Goal: Task Accomplishment & Management: Manage account settings

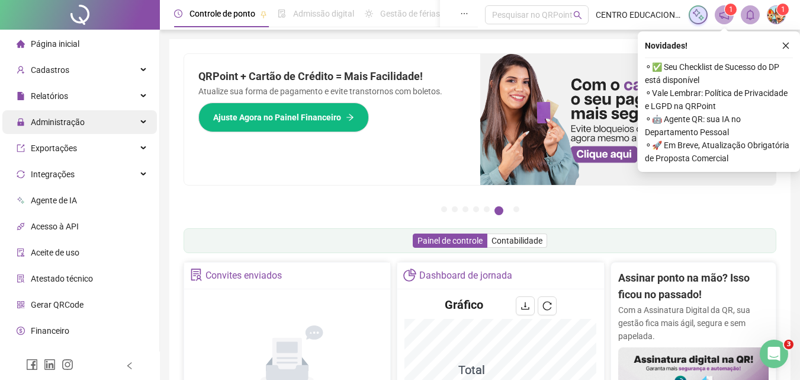
click at [53, 123] on span "Administração" at bounding box center [58, 121] width 54 height 9
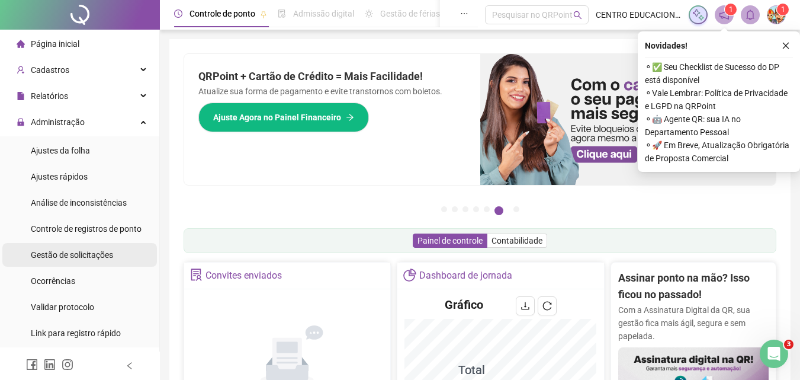
click at [76, 252] on span "Gestão de solicitações" at bounding box center [72, 254] width 82 height 9
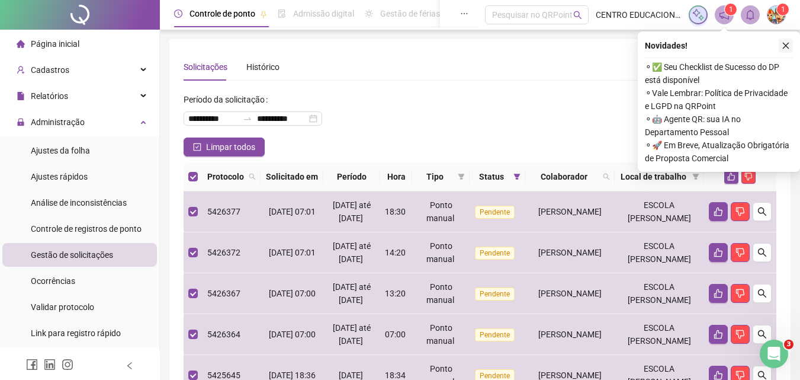
click at [786, 42] on icon "close" at bounding box center [786, 45] width 8 height 8
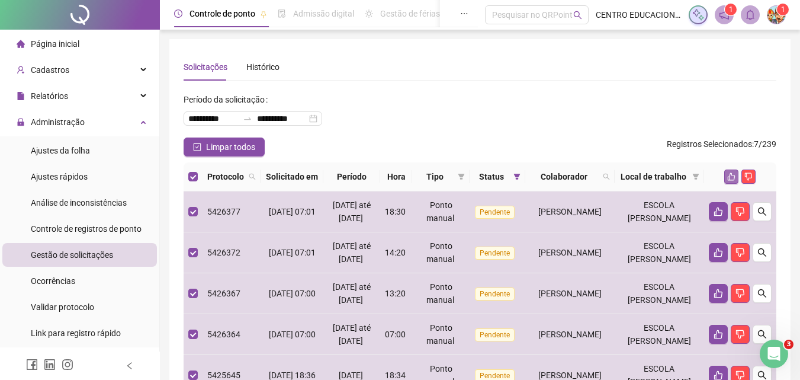
click at [732, 181] on icon "like" at bounding box center [732, 177] width 8 height 8
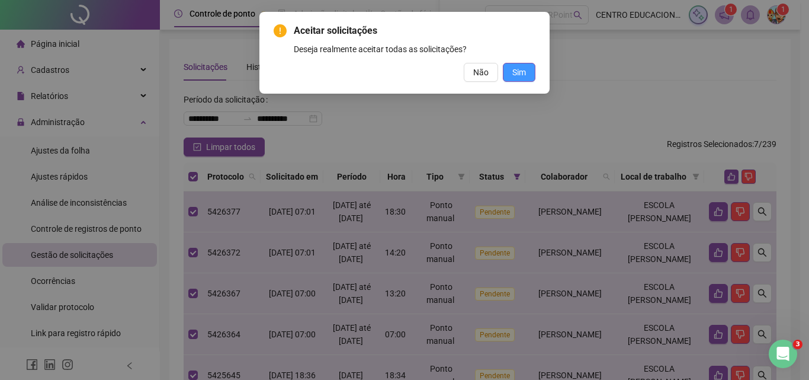
click at [523, 75] on span "Sim" at bounding box center [520, 72] width 14 height 13
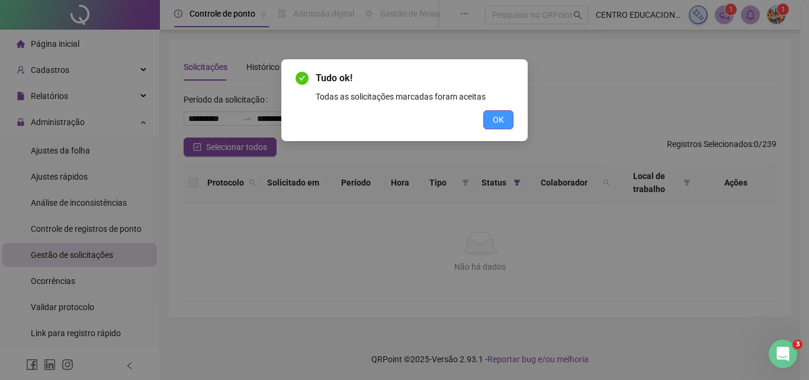
click at [500, 117] on span "OK" at bounding box center [498, 119] width 11 height 13
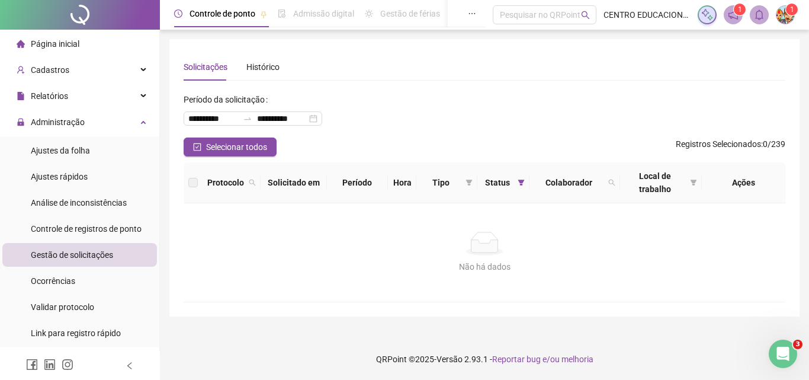
click at [498, 105] on div "**********" at bounding box center [485, 113] width 602 height 47
click at [52, 124] on span "Administração" at bounding box center [58, 121] width 54 height 9
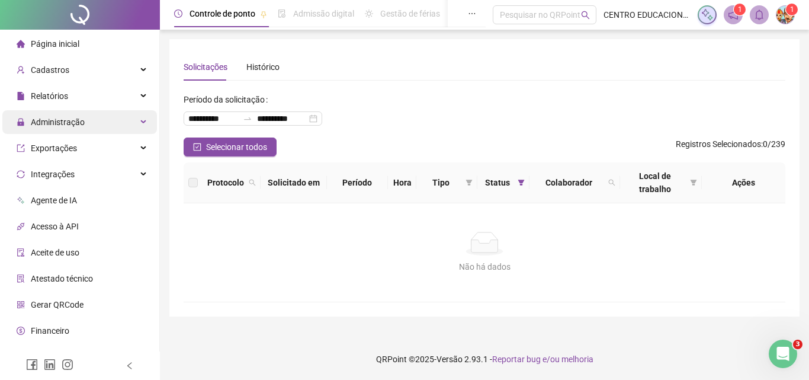
click at [54, 121] on span "Administração" at bounding box center [58, 121] width 54 height 9
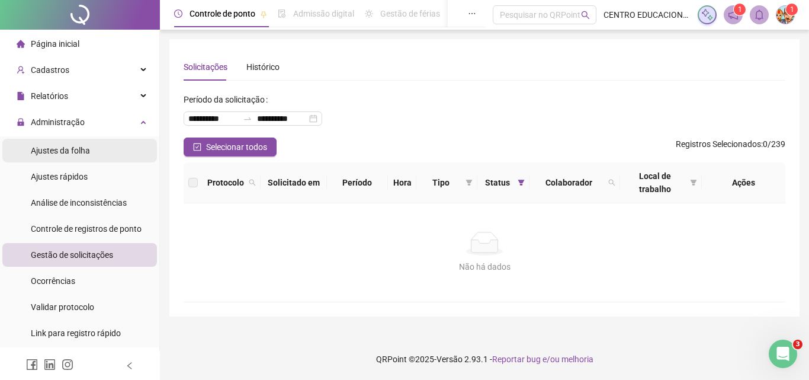
click at [53, 152] on span "Ajustes da folha" at bounding box center [60, 150] width 59 height 9
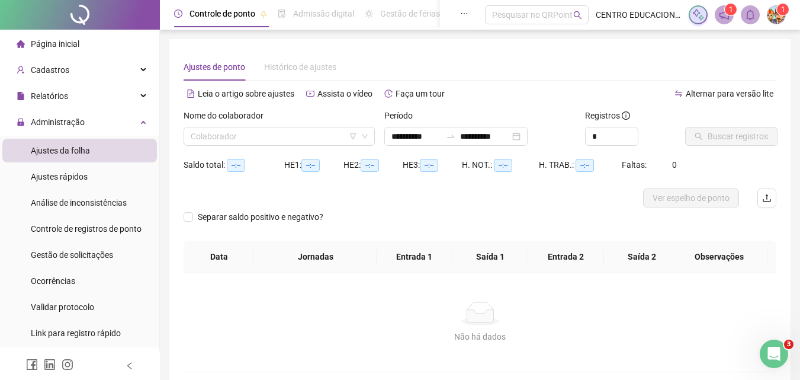
type input "**********"
click at [431, 135] on input "**********" at bounding box center [417, 136] width 50 height 13
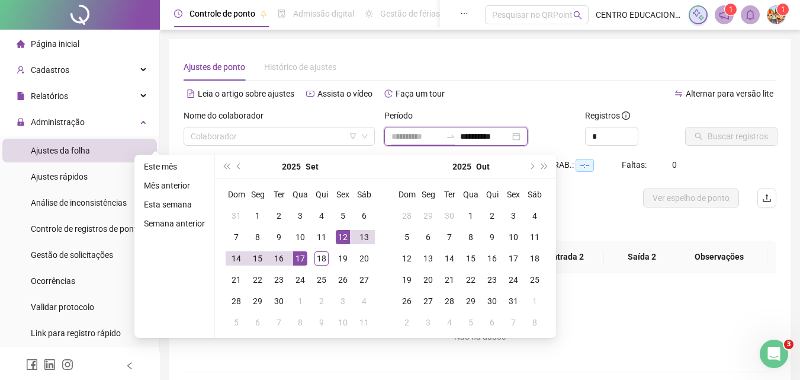
type input "**********"
click at [296, 255] on div "17" at bounding box center [300, 258] width 14 height 14
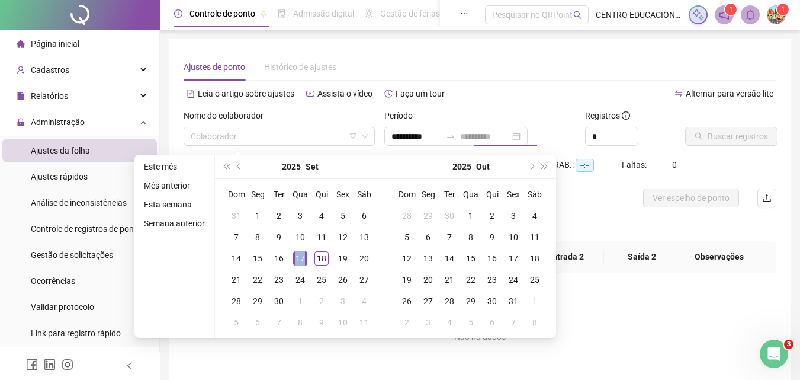
click at [296, 255] on div "17" at bounding box center [300, 258] width 14 height 14
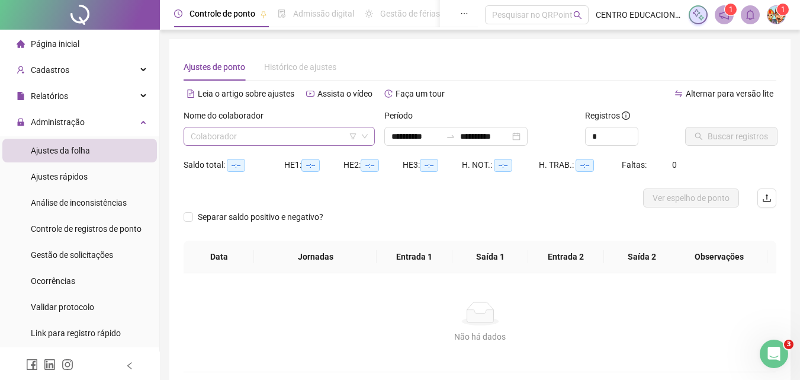
click at [322, 138] on input "search" at bounding box center [274, 136] width 166 height 18
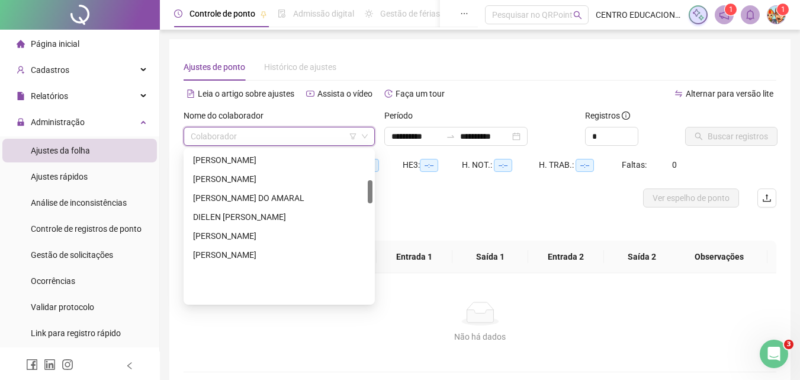
scroll to position [281, 0]
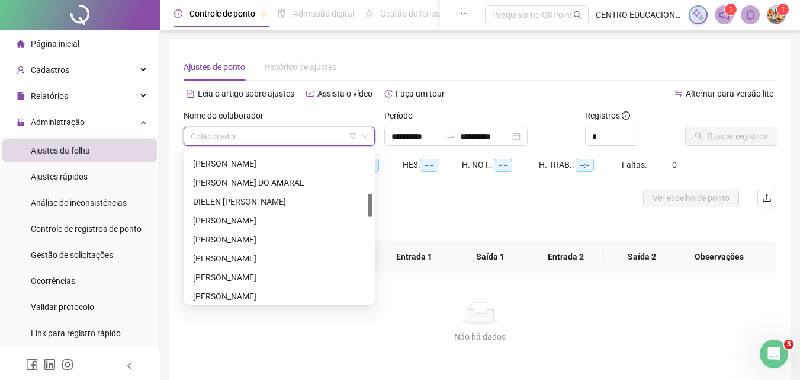
drag, startPoint x: 370, startPoint y: 169, endPoint x: 337, endPoint y: 236, distance: 75.0
click at [371, 211] on div at bounding box center [370, 205] width 5 height 23
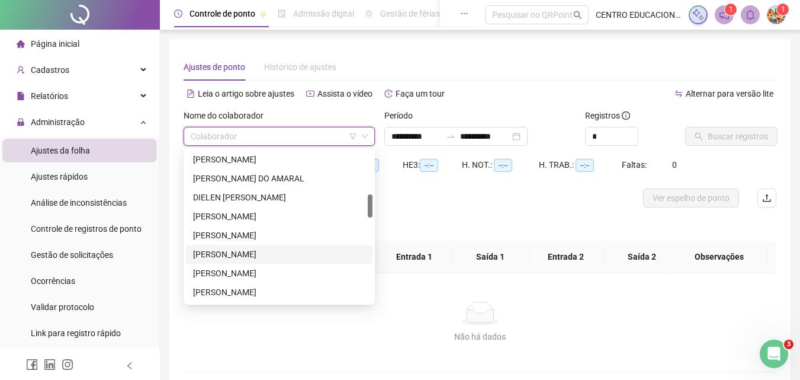
drag, startPoint x: 315, startPoint y: 252, endPoint x: 418, endPoint y: 219, distance: 108.3
click at [321, 251] on div "[PERSON_NAME]" at bounding box center [279, 254] width 172 height 13
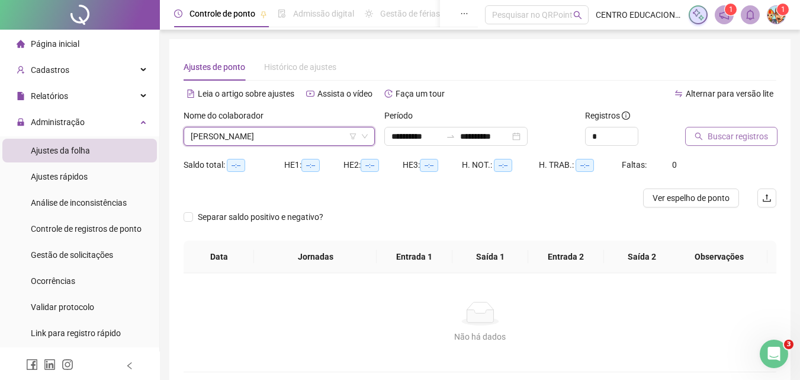
click at [731, 139] on span "Buscar registros" at bounding box center [738, 136] width 60 height 13
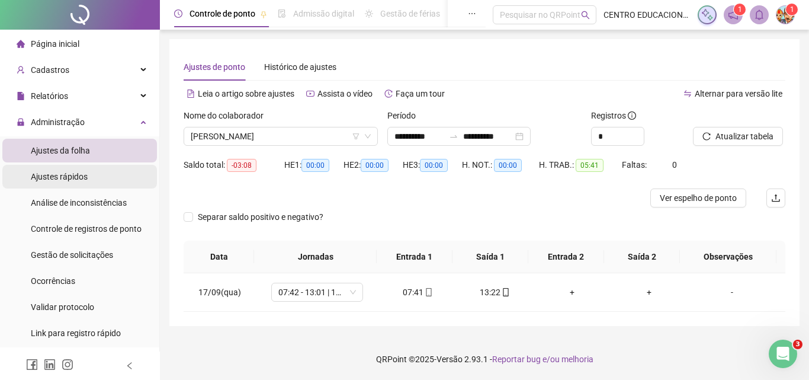
click at [59, 178] on span "Ajustes rápidos" at bounding box center [59, 176] width 57 height 9
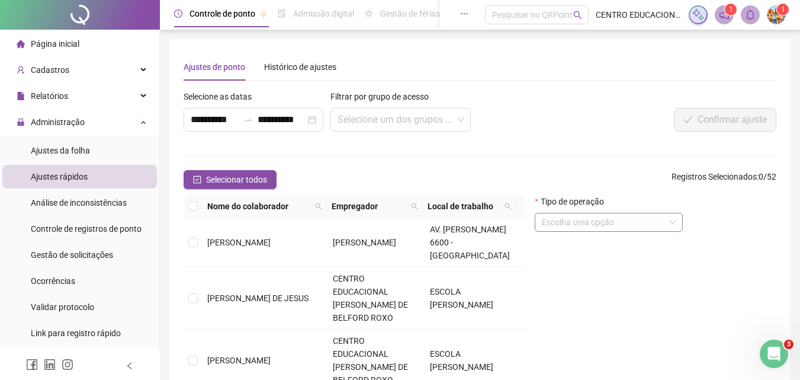
click at [612, 226] on input "search" at bounding box center [603, 222] width 123 height 18
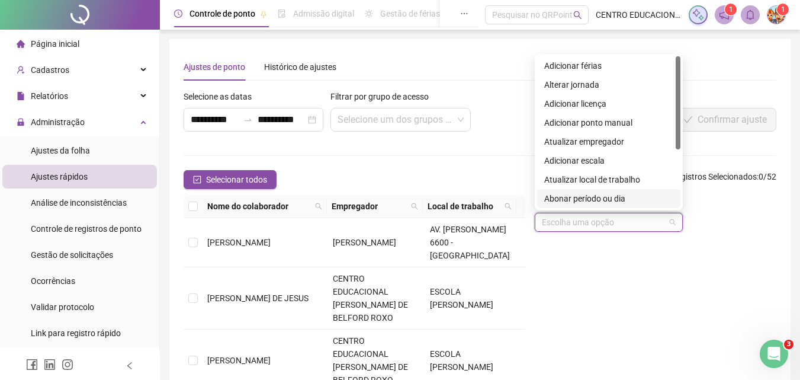
click at [595, 201] on div "Abonar período ou dia" at bounding box center [609, 198] width 129 height 13
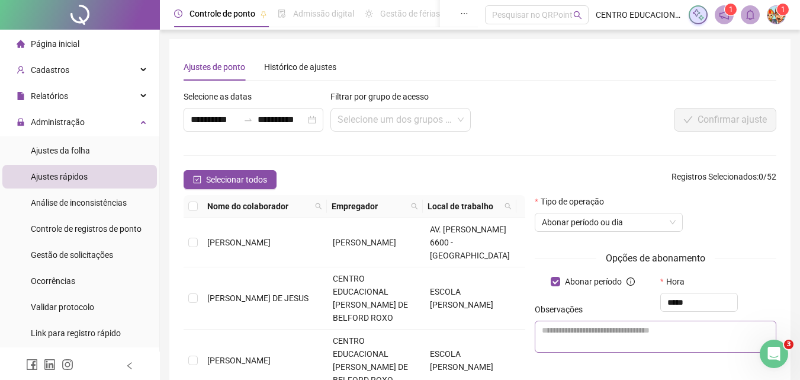
type input "*****"
click at [540, 339] on textarea at bounding box center [656, 337] width 242 height 32
type textarea "********"
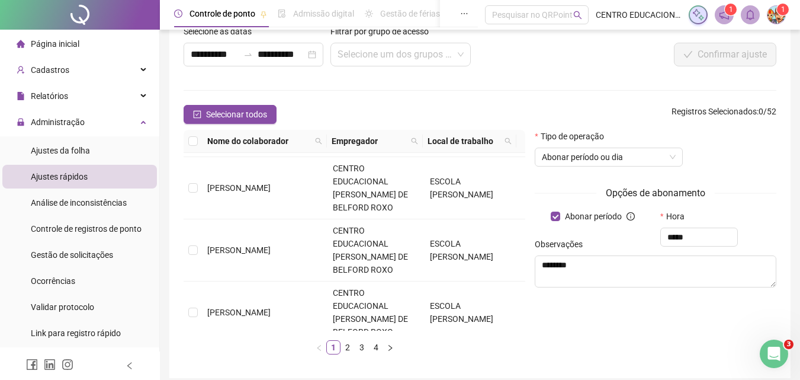
scroll to position [76, 0]
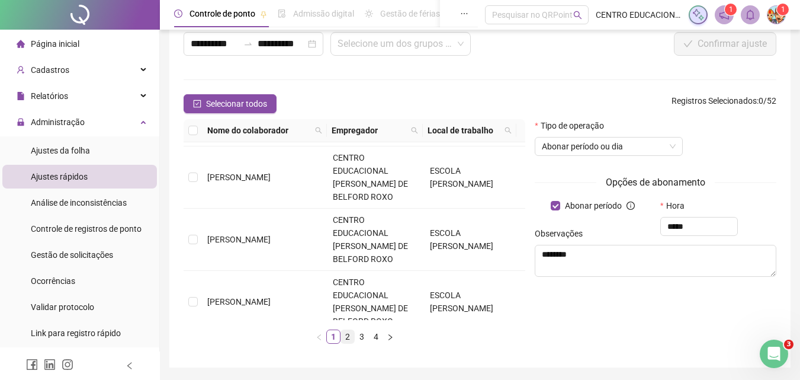
click at [347, 335] on link "2" at bounding box center [347, 336] width 13 height 13
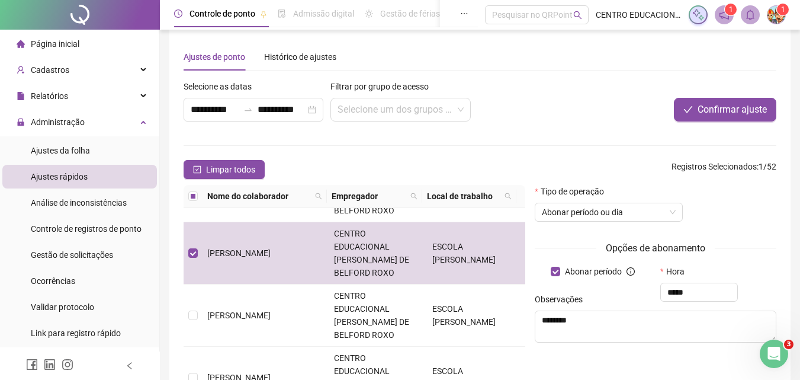
scroll to position [0, 0]
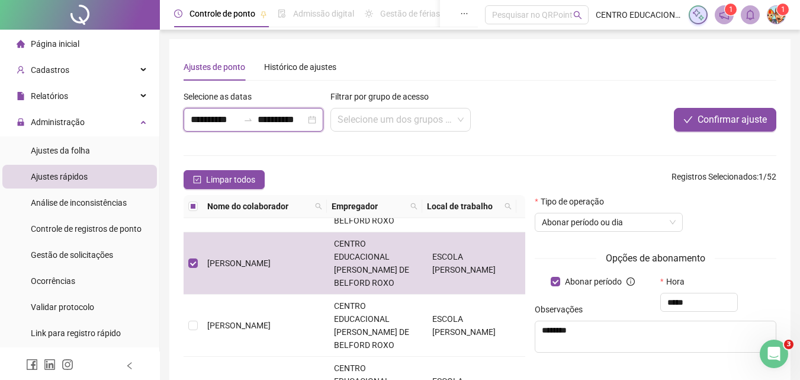
click at [225, 117] on input "**********" at bounding box center [215, 120] width 48 height 14
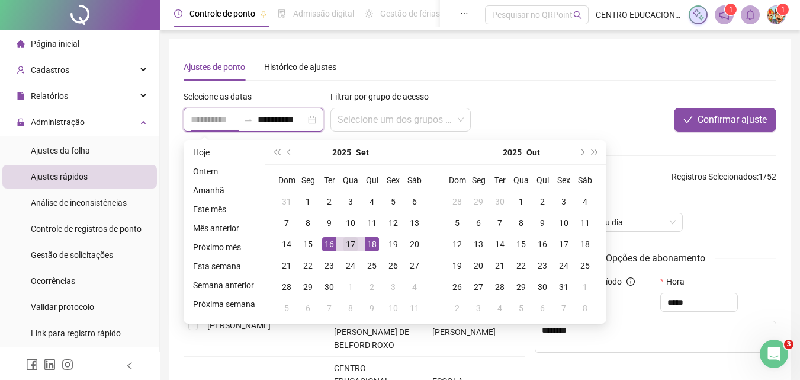
type input "**********"
click at [345, 243] on div "17" at bounding box center [351, 244] width 14 height 14
type input "**********"
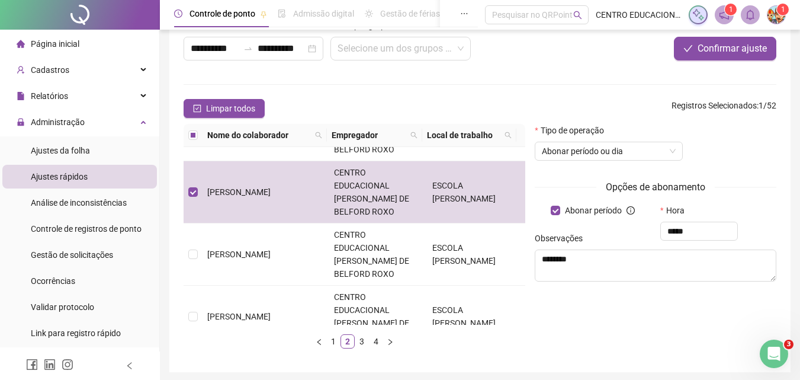
scroll to position [60, 0]
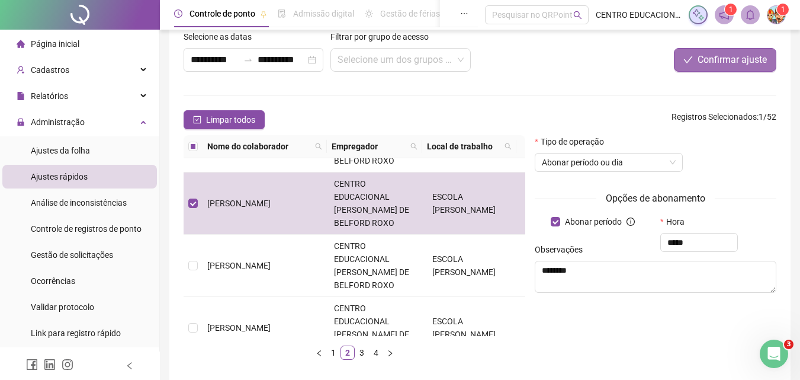
click at [715, 60] on span "Confirmar ajuste" at bounding box center [732, 60] width 69 height 14
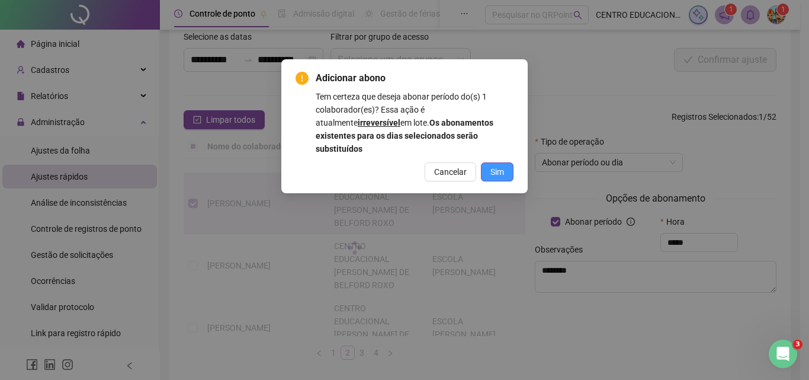
click at [498, 165] on span "Sim" at bounding box center [498, 171] width 14 height 13
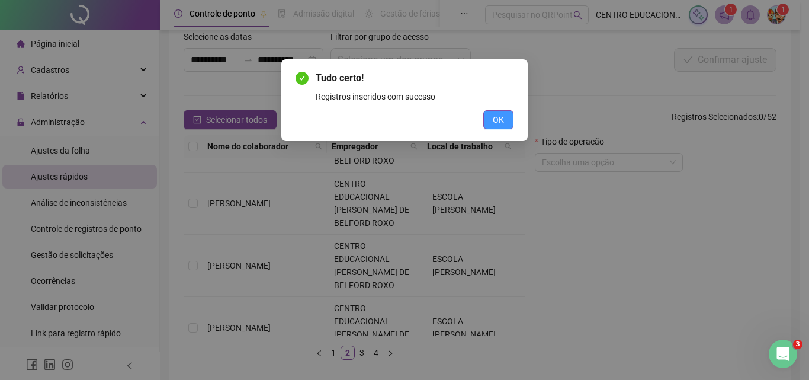
click at [495, 120] on span "OK" at bounding box center [498, 119] width 11 height 13
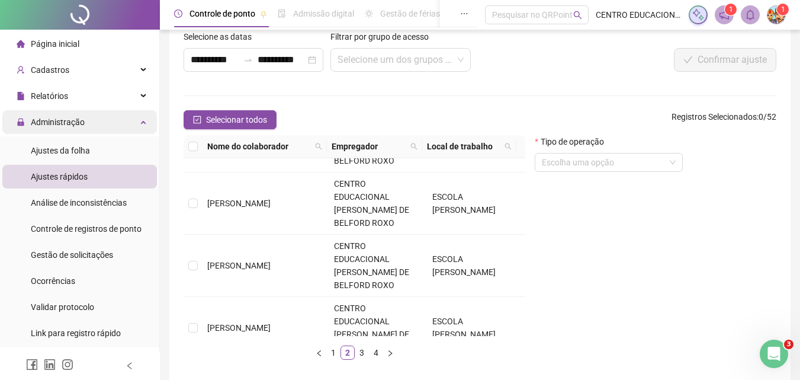
click at [43, 122] on span "Administração" at bounding box center [58, 121] width 54 height 9
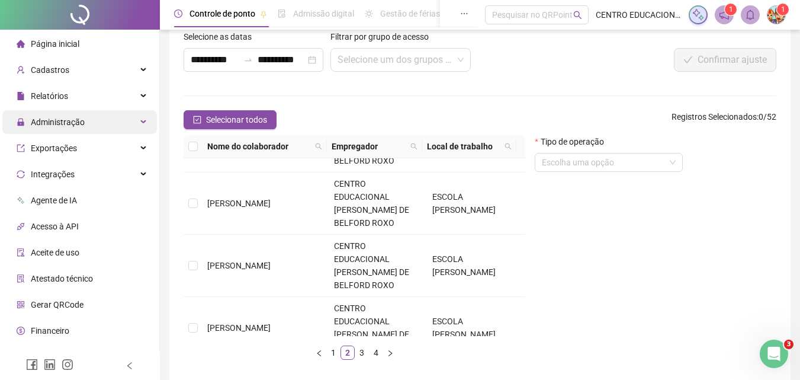
click at [43, 122] on span "Administração" at bounding box center [58, 121] width 54 height 9
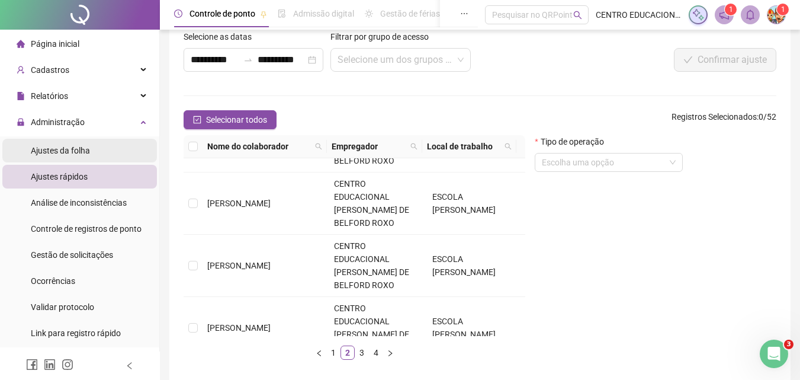
click at [43, 149] on span "Ajustes da folha" at bounding box center [60, 150] width 59 height 9
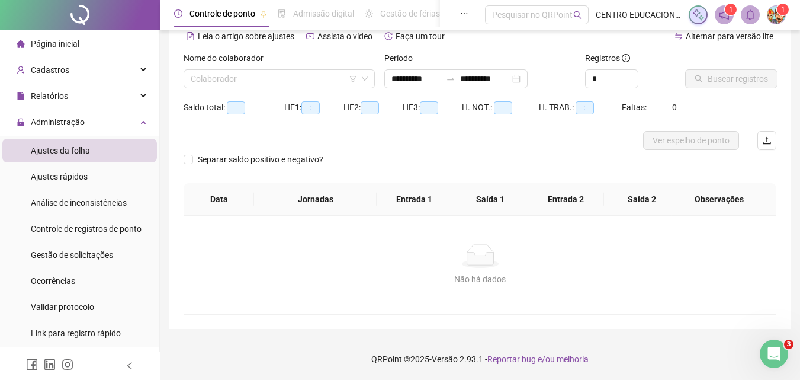
scroll to position [57, 0]
type input "**********"
click at [286, 79] on input "search" at bounding box center [274, 79] width 166 height 18
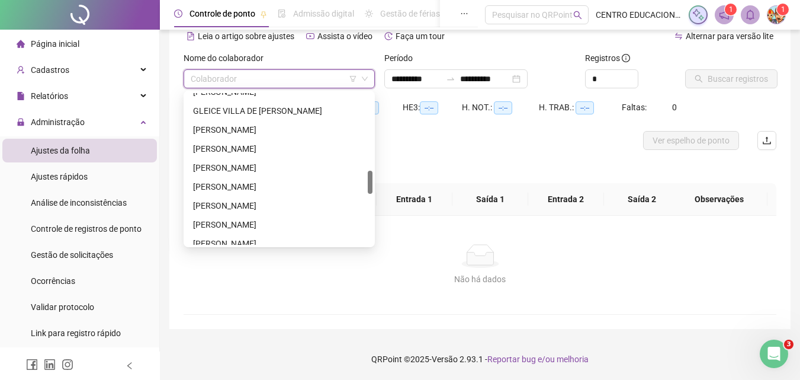
scroll to position [511, 0]
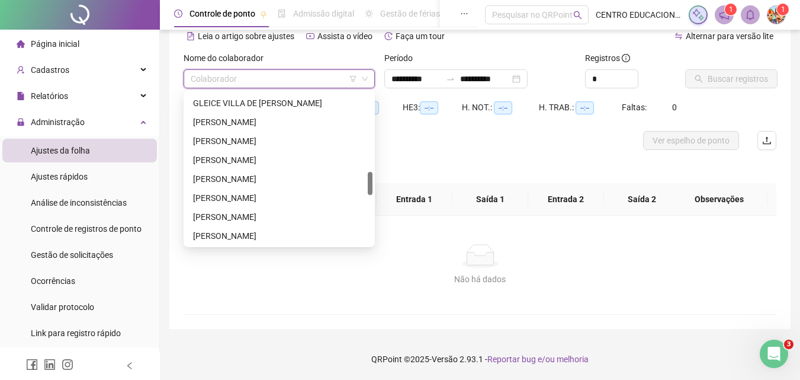
drag, startPoint x: 370, startPoint y: 111, endPoint x: 344, endPoint y: 186, distance: 79.4
click at [350, 184] on div "[PERSON_NAME] GLEICE VILLA DE [PERSON_NAME] [PERSON_NAME]" at bounding box center [279, 169] width 187 height 152
click at [312, 213] on div "[PERSON_NAME]" at bounding box center [279, 216] width 172 height 13
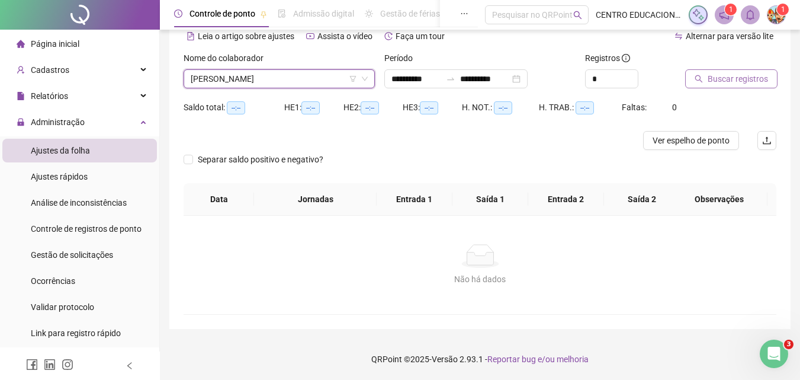
click at [751, 76] on span "Buscar registros" at bounding box center [738, 78] width 60 height 13
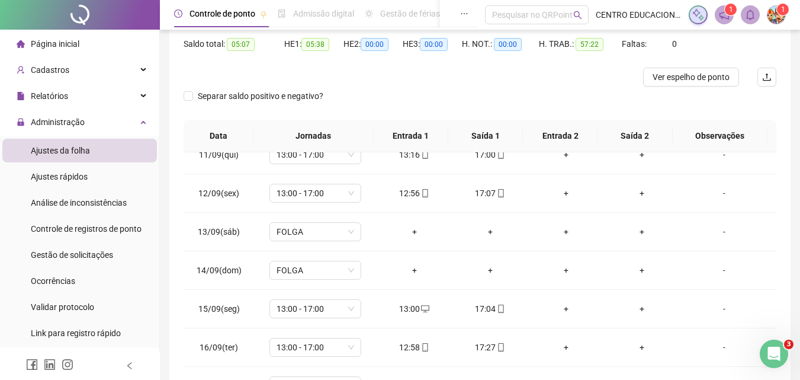
scroll to position [0, 0]
